Goal: Task Accomplishment & Management: Manage account settings

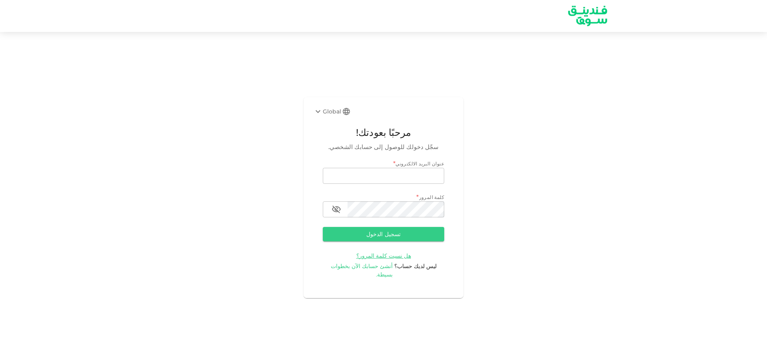
click at [370, 269] on span "أنشئ حسابك الآن بخطوات بسيطة." at bounding box center [362, 271] width 62 height 16
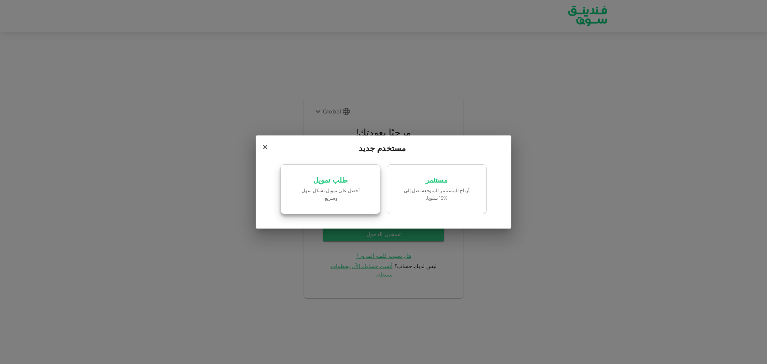
click at [342, 189] on link "طلب تمويل ‏أحصل على تمويل بشكل سهل وسريع." at bounding box center [331, 189] width 100 height 50
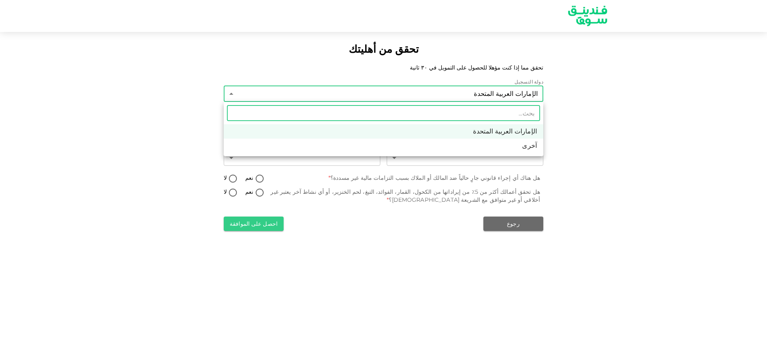
click at [499, 98] on body "تحقق من أهليتك تحقق مما إذا كنت مؤهلا للحصول على التمويل في ٣٠ ثانية دولة التسج…" at bounding box center [383, 182] width 767 height 364
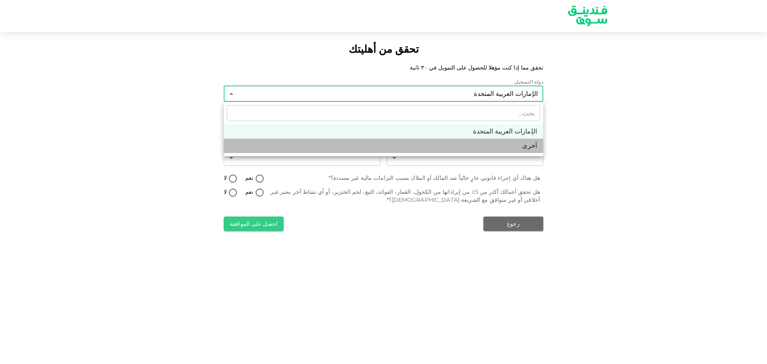
click at [510, 142] on li "آخرى" at bounding box center [384, 146] width 320 height 14
type input "3"
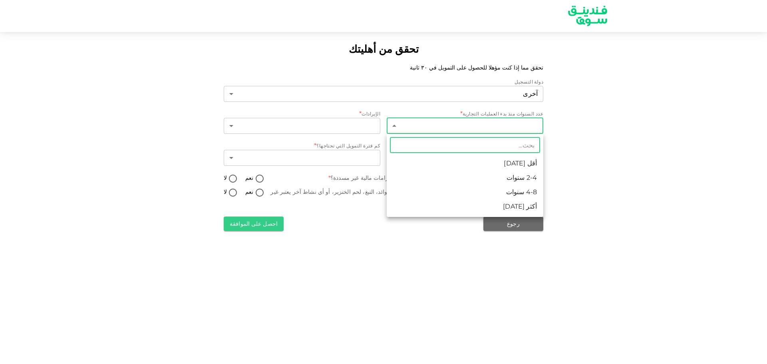
click at [517, 121] on body "تحقق من أهليتك تحقق مما إذا كنت مؤهلا للحصول على التمويل في ٣٠ ثانية دولة التسج…" at bounding box center [383, 182] width 767 height 364
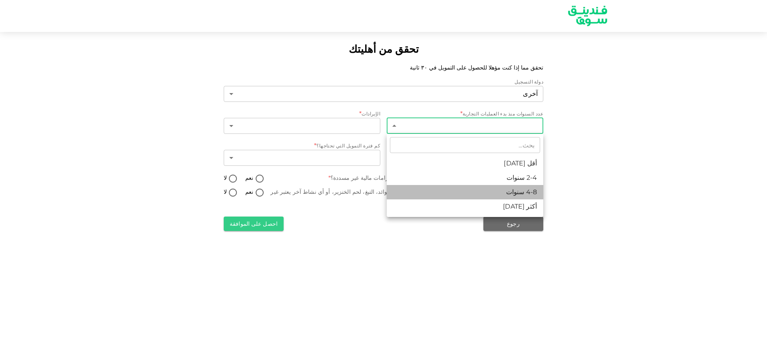
click at [520, 193] on li "4-8 سنوات" at bounding box center [465, 192] width 157 height 14
type input "3"
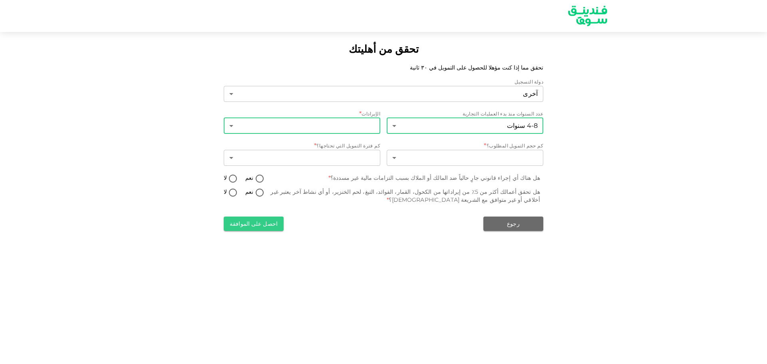
click at [361, 120] on body "تحقق من أهليتك تحقق مما إذا كنت مؤهلا للحصول على التمويل في ٣٠ ثانية دولة التسج…" at bounding box center [383, 182] width 767 height 364
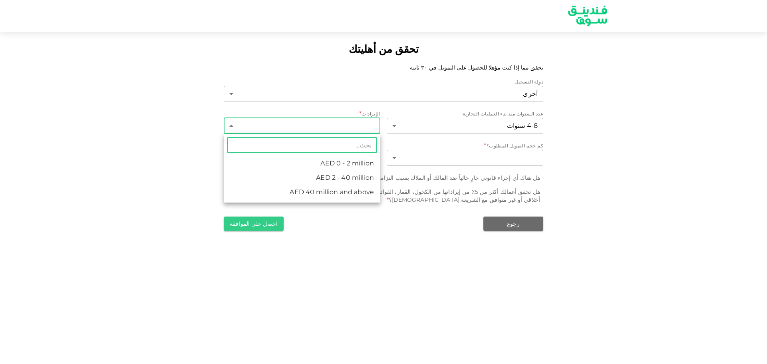
click at [356, 180] on li "AED 2 - 40 million" at bounding box center [302, 178] width 157 height 14
type input "2"
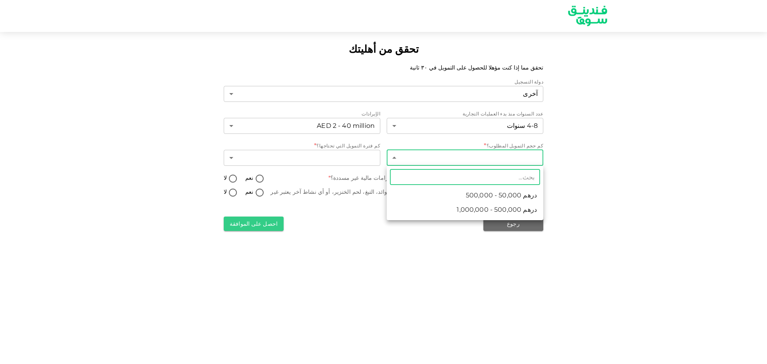
click at [469, 157] on body "تحقق من أهليتك تحقق مما إذا كنت مؤهلا للحصول على التمويل في ٣٠ ثانية دولة التسج…" at bounding box center [383, 182] width 767 height 364
click at [480, 208] on span "درهم 500,000 - 1,000,000" at bounding box center [497, 210] width 80 height 10
type input "2"
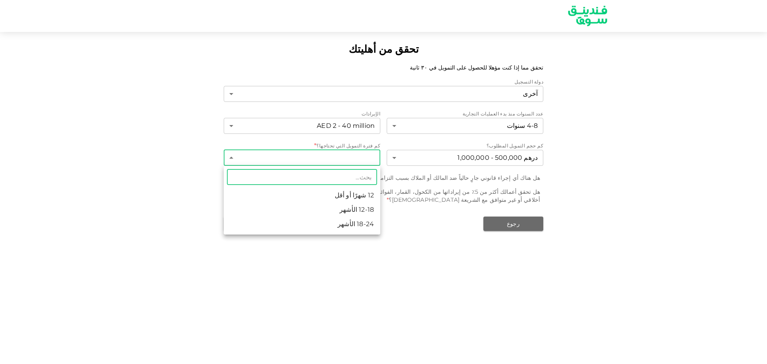
click at [356, 156] on body "تحقق من أهليتك تحقق مما إذا كنت مؤهلا للحصول على التمويل في ٣٠ ثانية دولة التسج…" at bounding box center [383, 182] width 767 height 364
click at [356, 156] on div at bounding box center [383, 182] width 767 height 364
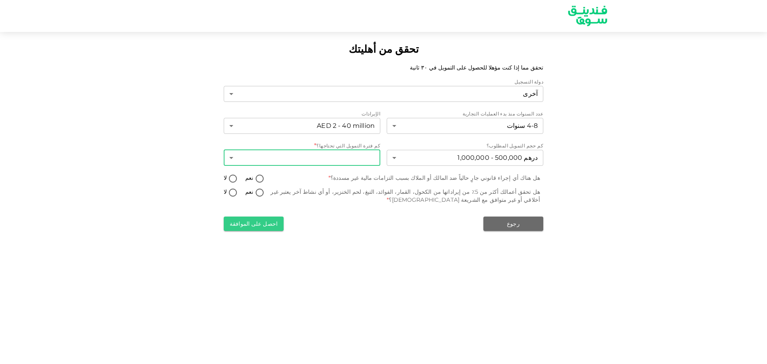
click at [356, 156] on body "تحقق من أهليتك تحقق مما إذا كنت مؤهلا للحصول على التمويل في ٣٠ ثانية دولة التسج…" at bounding box center [383, 182] width 767 height 364
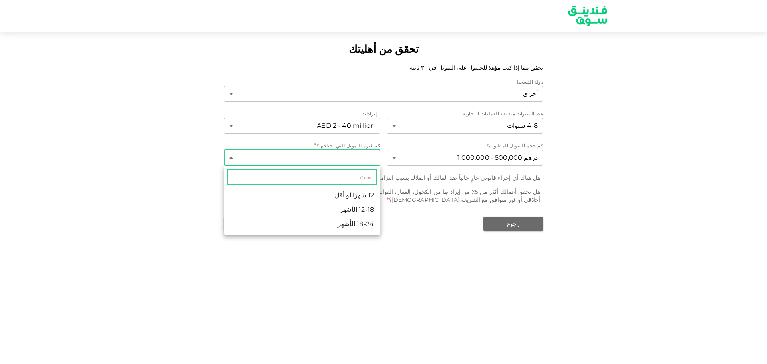
click at [365, 207] on li "12-18 الأشهر" at bounding box center [302, 210] width 157 height 14
type input "2"
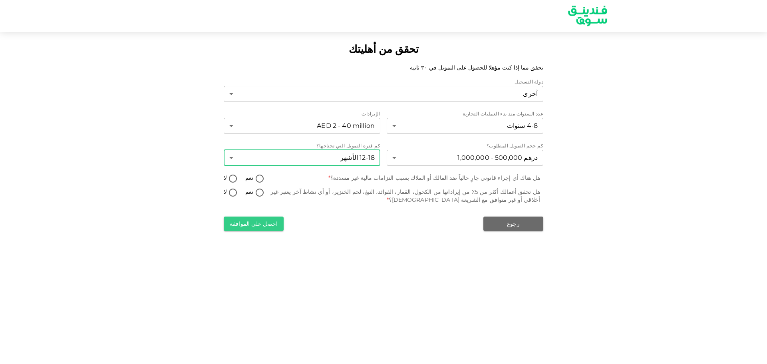
click at [233, 180] on input "لا" at bounding box center [233, 179] width 12 height 11
radio input "true"
click at [233, 190] on input "لا" at bounding box center [233, 193] width 12 height 11
radio input "true"
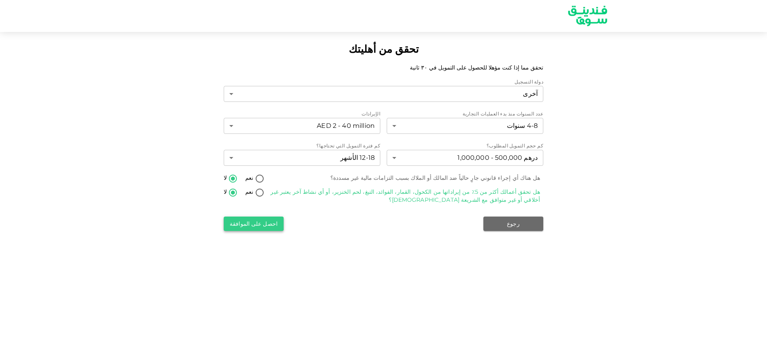
click at [247, 227] on button "احصل على الموافقة" at bounding box center [254, 224] width 60 height 14
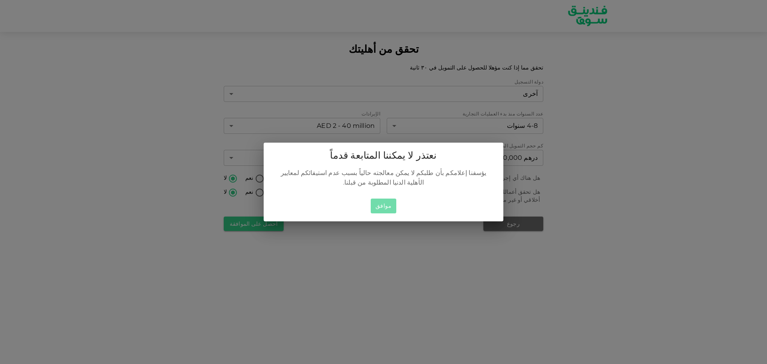
click at [387, 199] on button "موافق" at bounding box center [384, 206] width 26 height 15
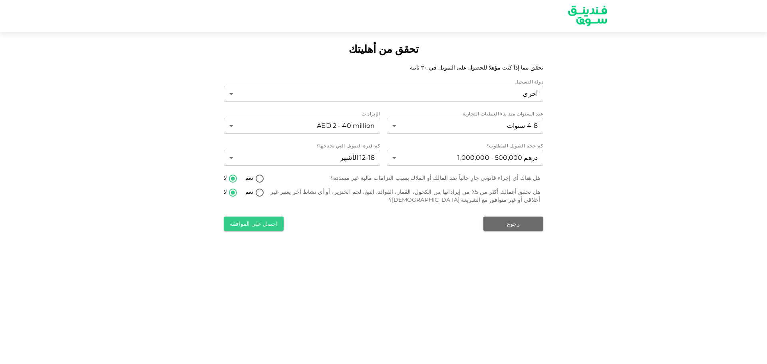
click at [615, 102] on div "تحقق من أهليتك تحقق مما إذا كنت مؤهلا للحصول على التمويل في ٣٠ ثانية دولة التسج…" at bounding box center [383, 136] width 767 height 189
click at [512, 222] on button "رجوع" at bounding box center [514, 224] width 60 height 14
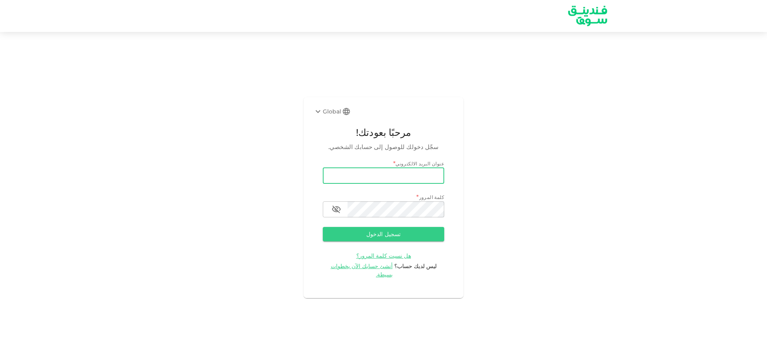
click at [411, 179] on input "email" at bounding box center [383, 176] width 121 height 16
type input "[EMAIL_ADDRESS][DOMAIN_NAME]"
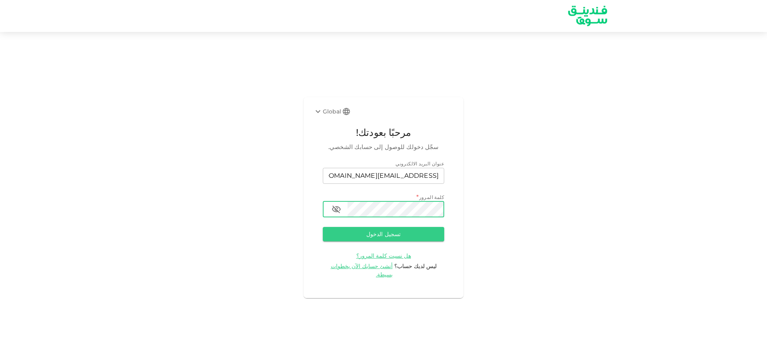
click at [480, 206] on div "Global مرحبًا بعودتك! سجّل دخولك للوصول إلى حسابك الشخصي. عنوان البريد الالكترو…" at bounding box center [383, 198] width 767 height 312
click at [332, 213] on icon "button" at bounding box center [337, 210] width 10 height 10
click at [333, 212] on icon "button" at bounding box center [336, 209] width 9 height 6
click at [333, 213] on icon "button" at bounding box center [336, 209] width 9 height 8
click at [426, 239] on button "تسجيل الدخول" at bounding box center [383, 234] width 121 height 14
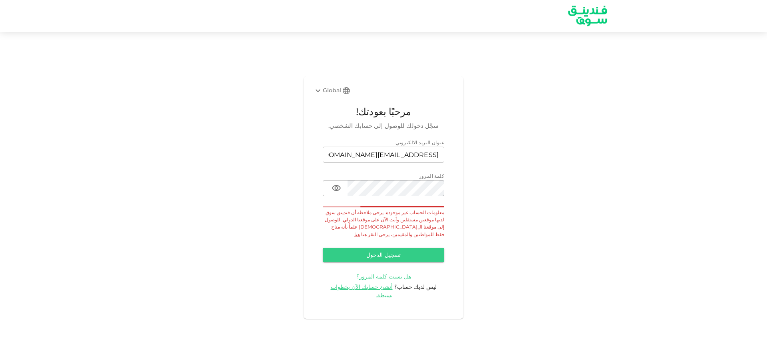
click at [398, 277] on span "هل نسيت كلمة المرور؟" at bounding box center [383, 276] width 55 height 7
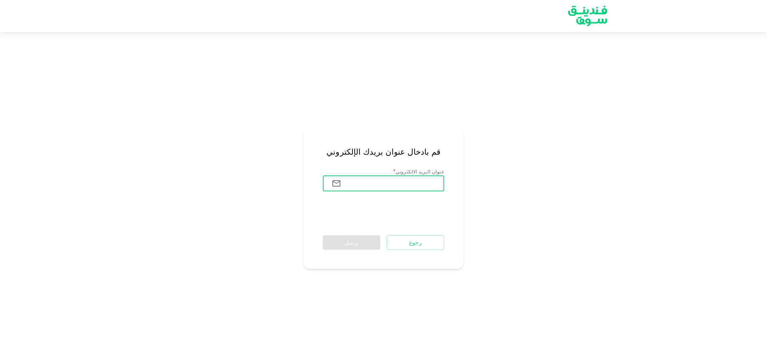
click at [405, 182] on input "عنوان البريد الالكتروني" at bounding box center [396, 183] width 97 height 16
type input "[EMAIL_ADDRESS][DOMAIN_NAME]"
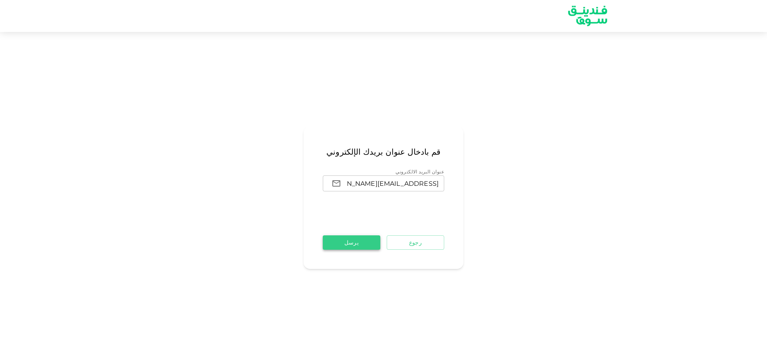
click at [365, 247] on button "يرسل" at bounding box center [352, 242] width 58 height 14
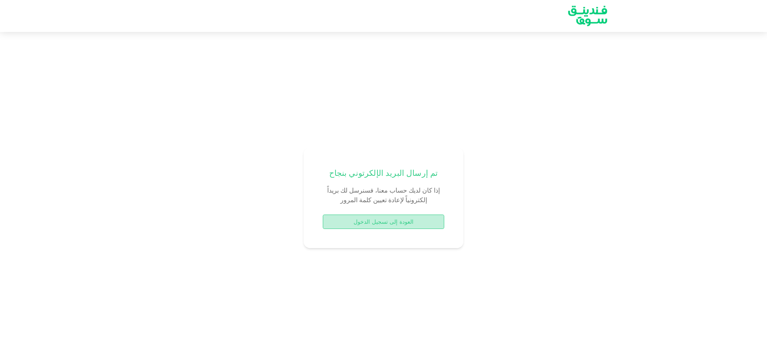
click at [380, 221] on button "العودة إلى تسجيل الدخول" at bounding box center [383, 222] width 121 height 14
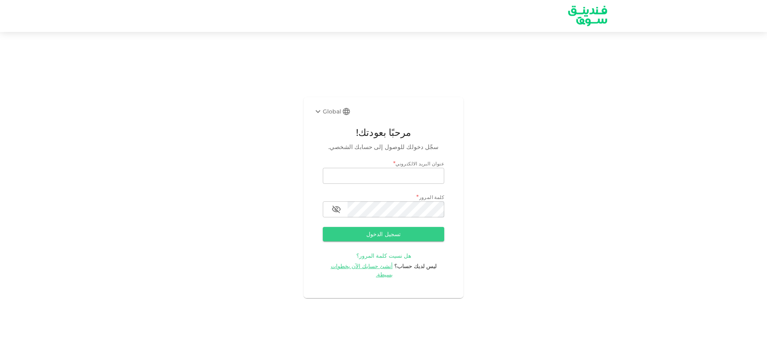
click at [385, 259] on span "هل نسيت كلمة المرور؟" at bounding box center [383, 255] width 55 height 7
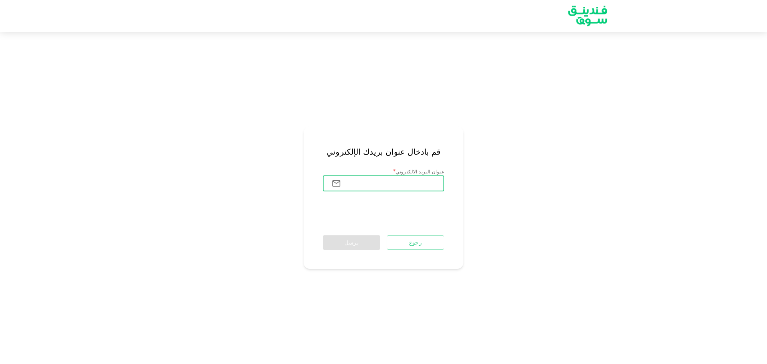
click at [408, 185] on input "عنوان البريد الالكتروني" at bounding box center [396, 183] width 97 height 16
type input "emdadstore3@gmail.com"
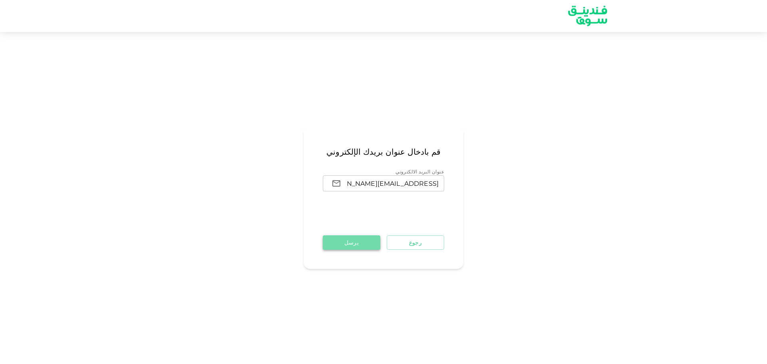
click at [348, 241] on button "يرسل" at bounding box center [352, 242] width 58 height 14
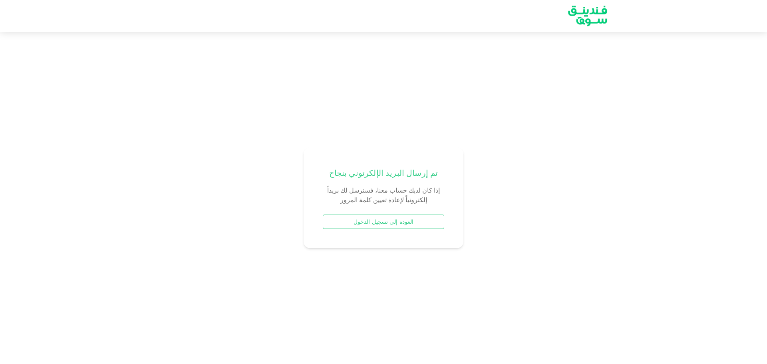
click at [374, 227] on button "العودة إلى تسجيل الدخول" at bounding box center [383, 222] width 121 height 14
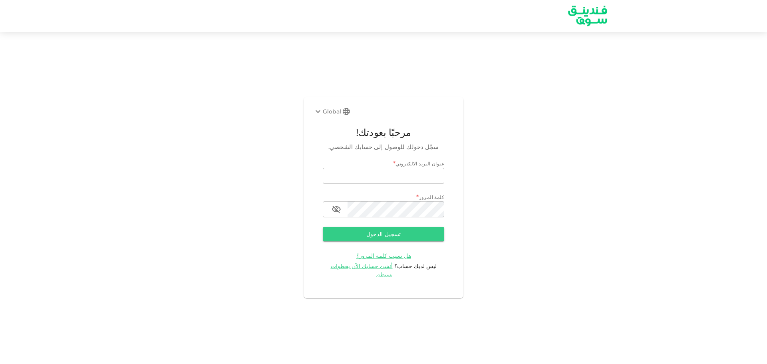
click at [578, 238] on div "Global مرحبًا بعودتك! سجّل دخولك للوصول إلى حسابك الشخصي. عنوان البريد الالكترو…" at bounding box center [383, 198] width 767 height 312
click at [323, 116] on icon at bounding box center [318, 112] width 10 height 10
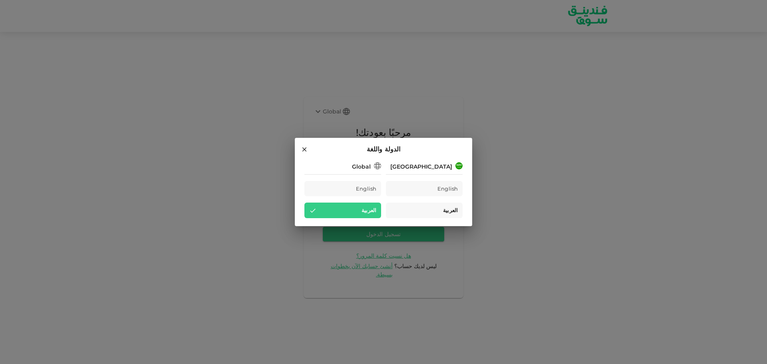
click at [442, 211] on div "العربية" at bounding box center [424, 211] width 77 height 16
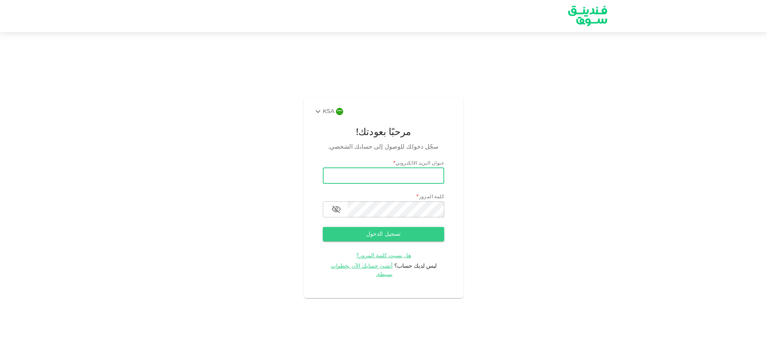
click at [432, 179] on input "email" at bounding box center [383, 176] width 121 height 16
click at [477, 207] on div "KSA مرحبًا بعودتك! سجّل دخولك للوصول إلى حسابك الشخصي. عنوان البريد الالكتروني …" at bounding box center [383, 198] width 767 height 312
click at [390, 259] on span "هل نسيت كلمة المرور؟" at bounding box center [383, 256] width 55 height 6
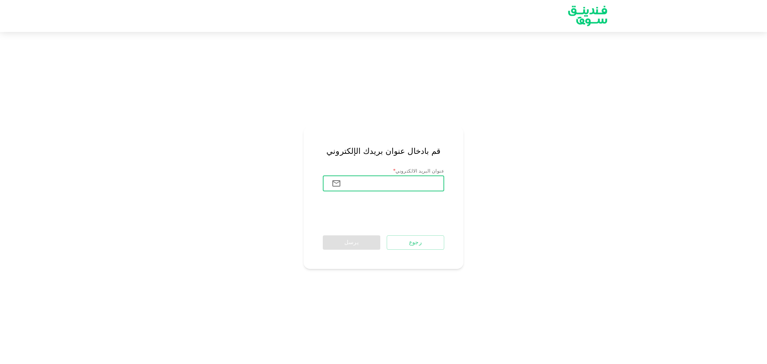
click at [382, 186] on input "عنوان البريد الالكتروني" at bounding box center [396, 183] width 97 height 16
type input "[EMAIL_ADDRESS][DOMAIN_NAME]"
click at [362, 240] on button "يرسل" at bounding box center [352, 242] width 58 height 14
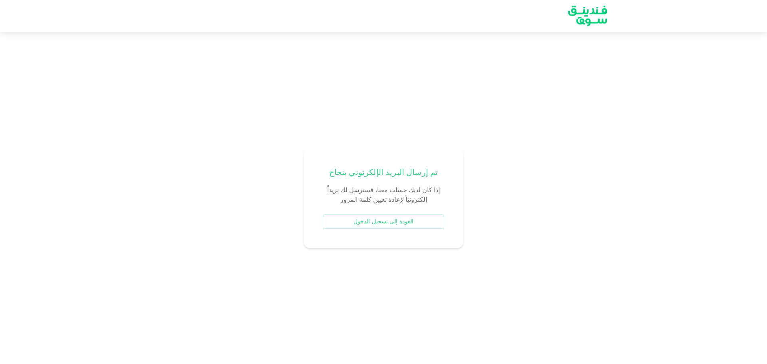
click at [649, 179] on div "تم إرسال البريد الإلكرتوني بنجاح إذا كان لديك حساب معنا، فسنرسل لك بريداً إلكتر…" at bounding box center [383, 198] width 767 height 312
